Goal: Task Accomplishment & Management: Manage account settings

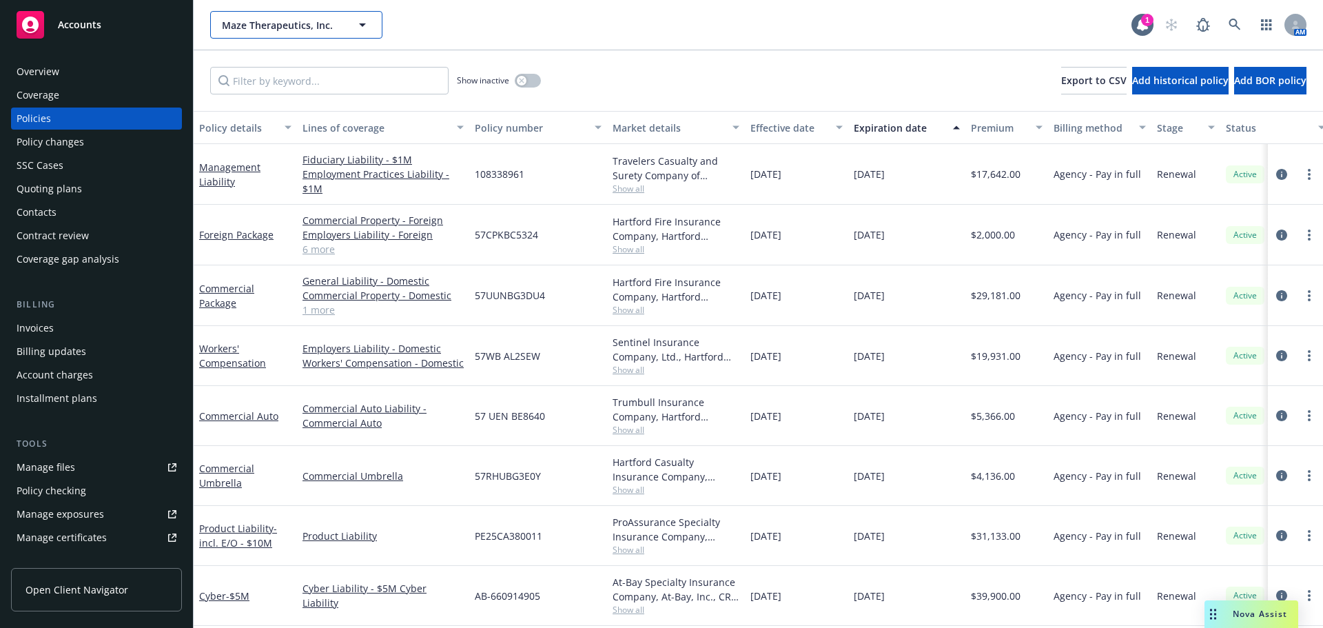
click at [283, 30] on span "Maze Therapeutics, Inc." at bounding box center [281, 25] width 119 height 14
click at [285, 26] on span "Maze Therapeutics, Inc." at bounding box center [281, 25] width 119 height 14
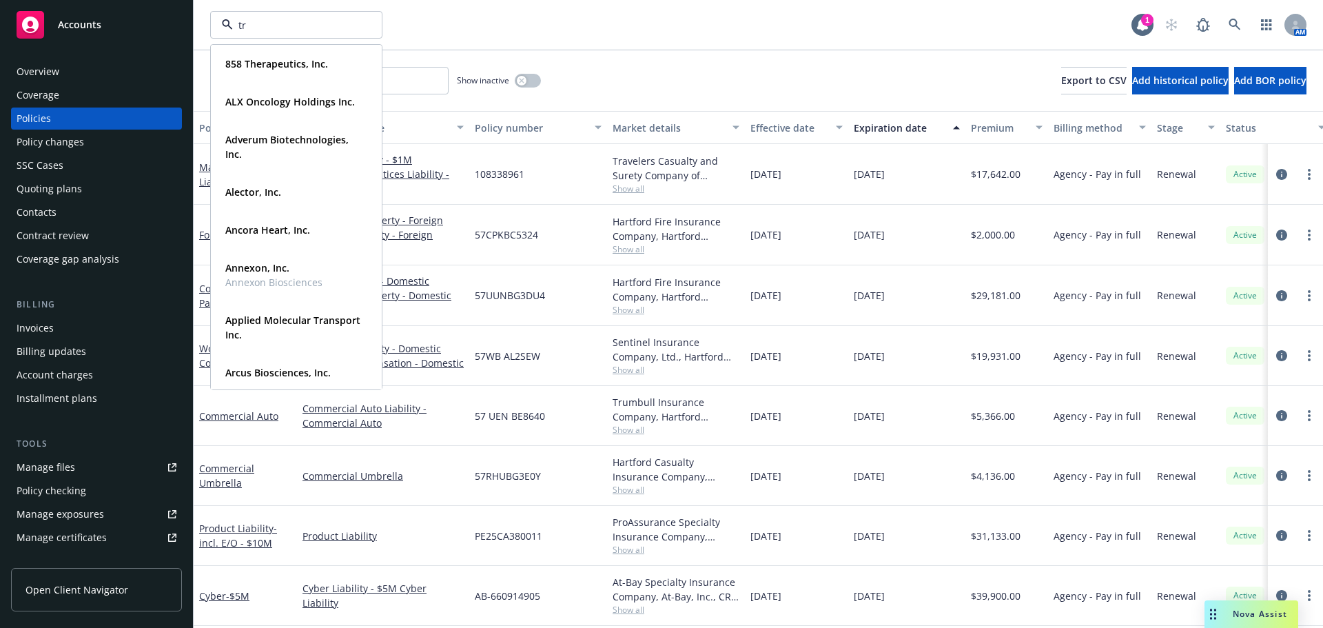
type input "tri"
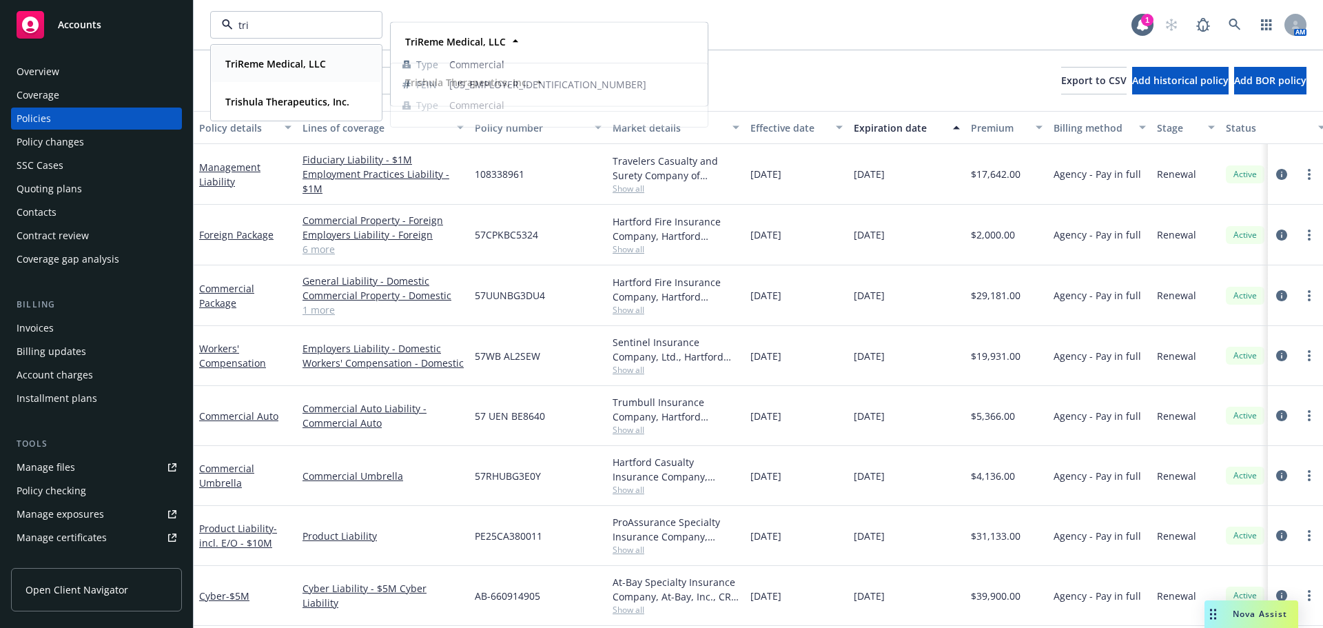
click at [270, 62] on strong "TriReme Medical, LLC" at bounding box center [275, 63] width 101 height 13
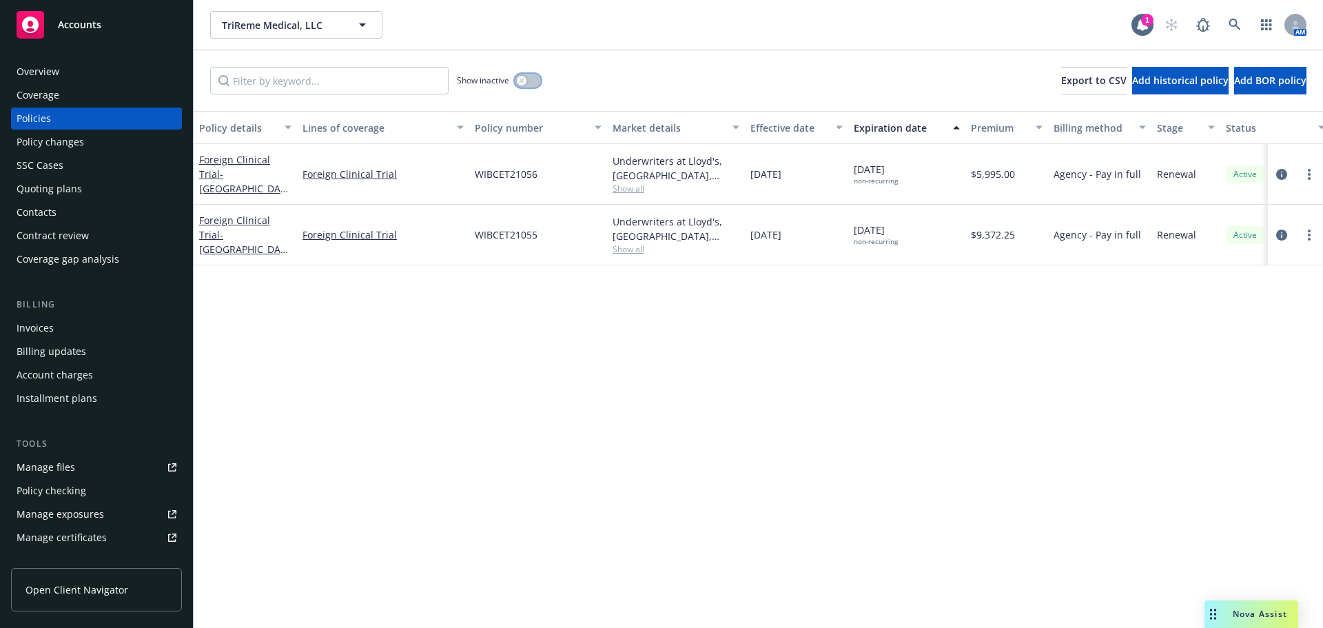
click at [531, 82] on button "button" at bounding box center [528, 81] width 26 height 14
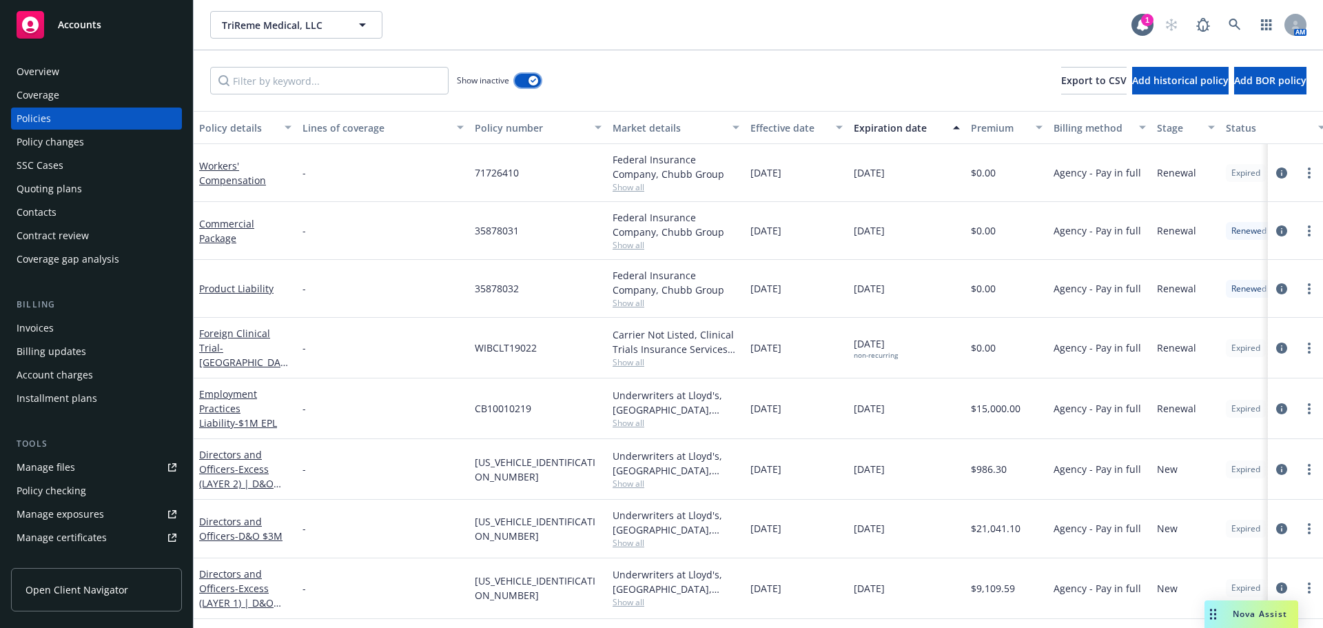
click at [518, 79] on button "button" at bounding box center [528, 81] width 26 height 14
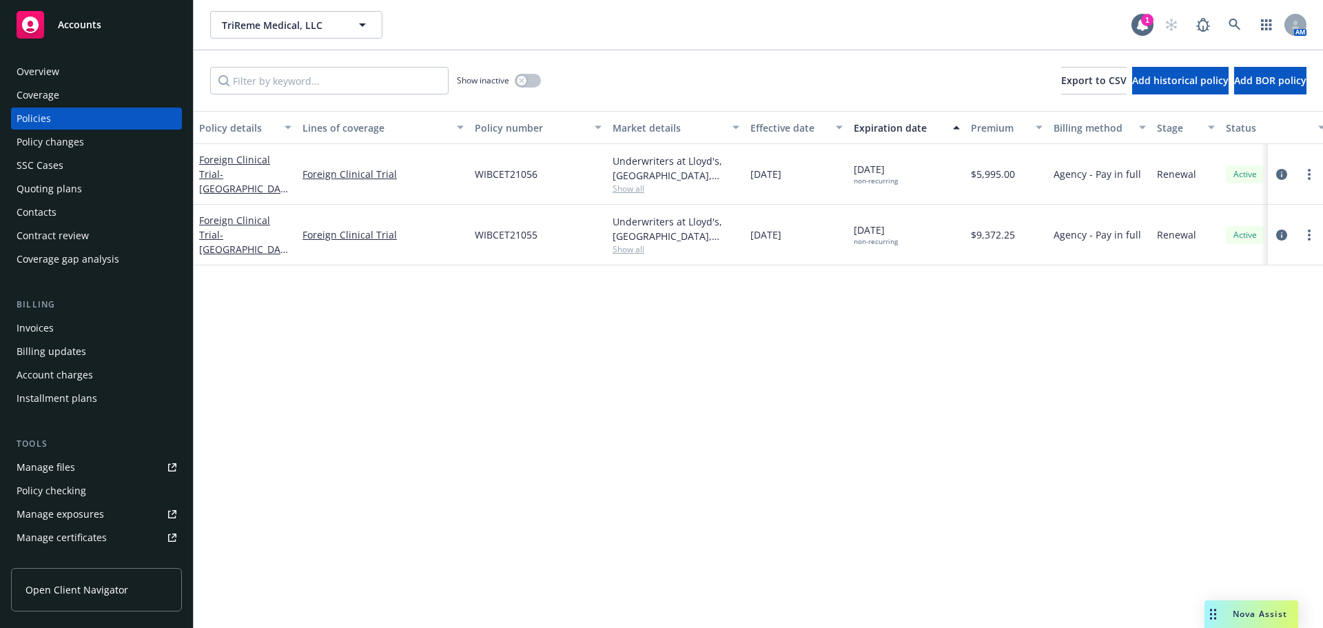
click at [78, 482] on div "Policy checking" at bounding box center [52, 491] width 70 height 22
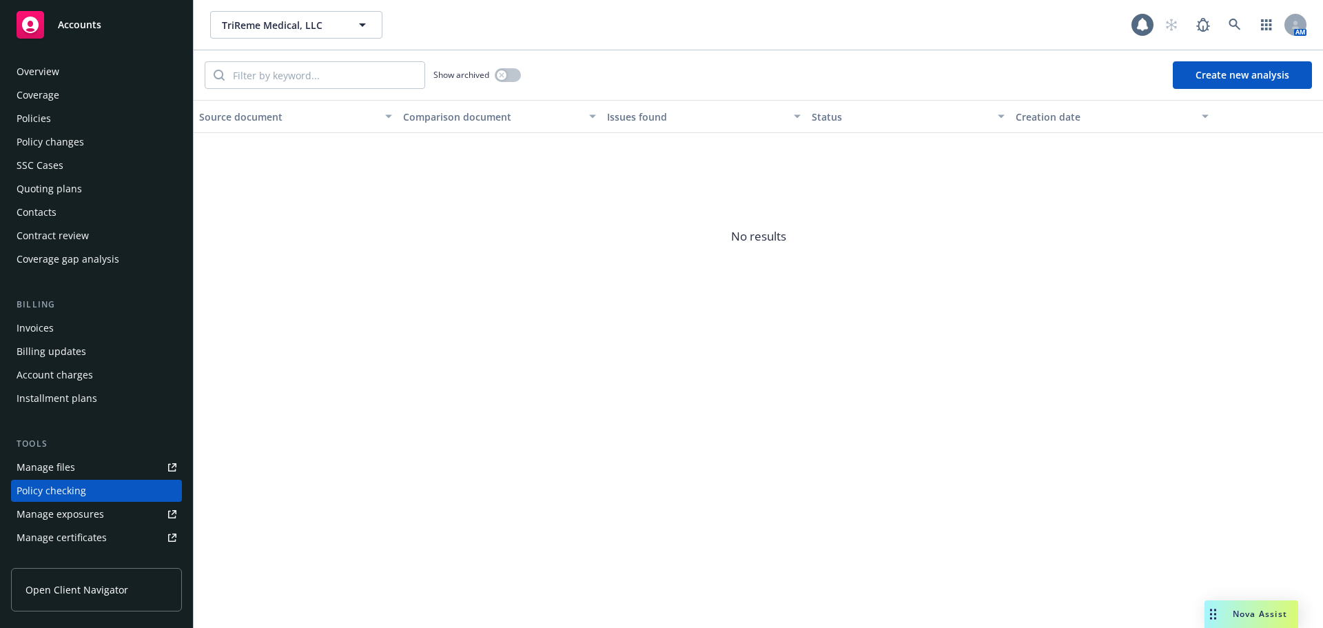
scroll to position [155, 0]
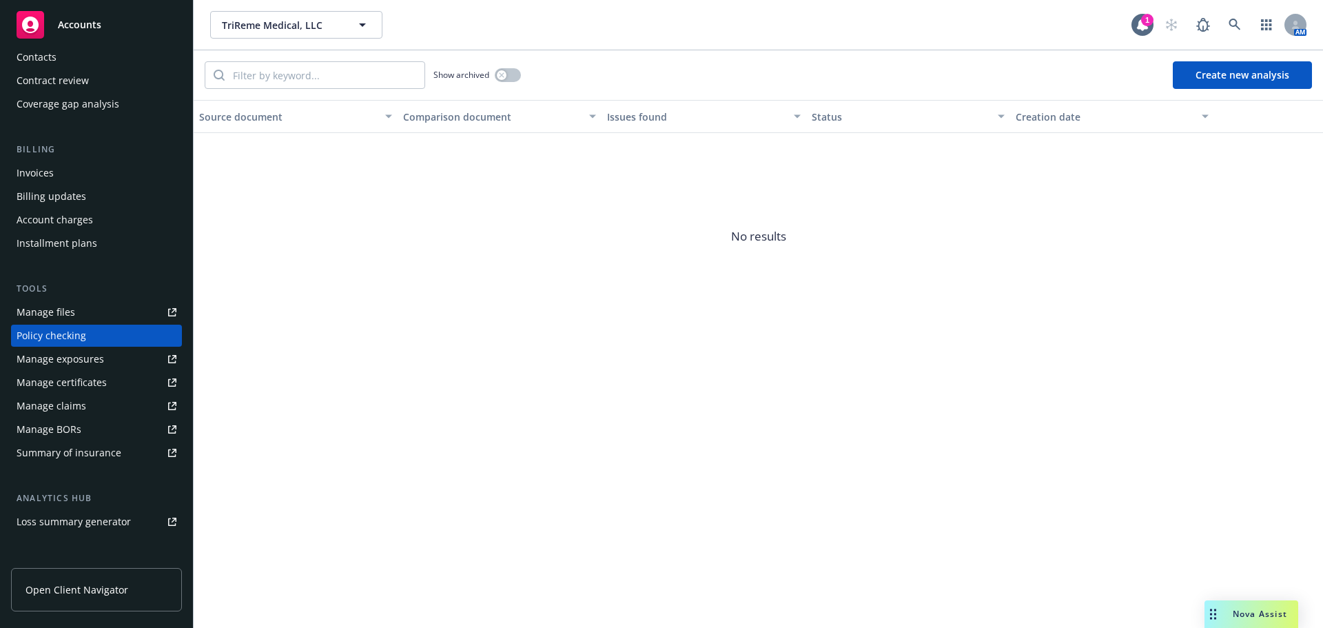
click at [73, 307] on div "Manage files" at bounding box center [46, 312] width 59 height 22
